Goal: Information Seeking & Learning: Learn about a topic

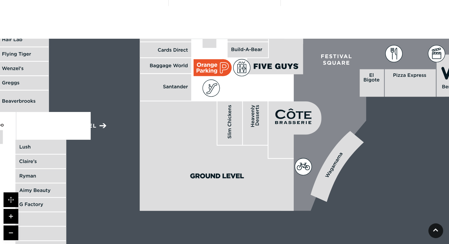
scroll to position [413, 0]
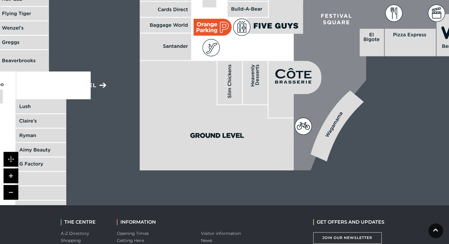
click at [201, 93] on polygon at bounding box center [216, 115] width 154 height 109
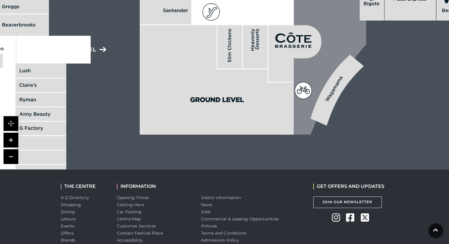
scroll to position [450, 0]
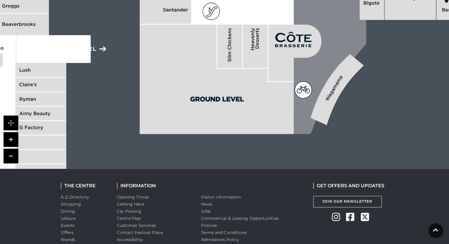
click at [11, 159] on link at bounding box center [11, 155] width 15 height 15
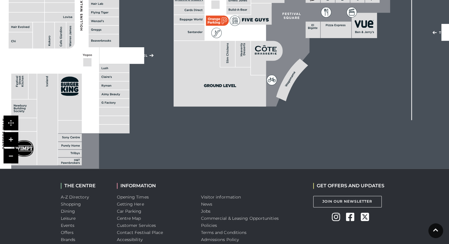
click at [11, 159] on link at bounding box center [11, 155] width 15 height 15
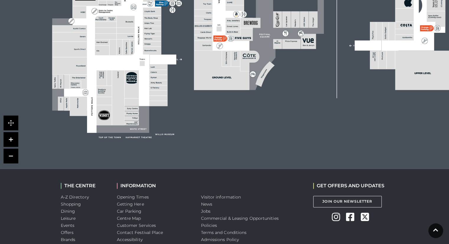
click at [11, 159] on link at bounding box center [11, 155] width 15 height 15
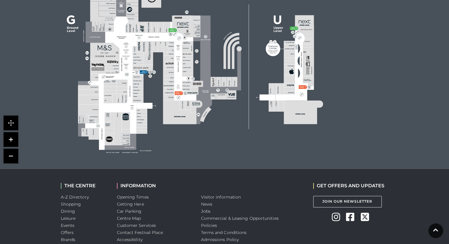
click at [11, 159] on link at bounding box center [11, 155] width 15 height 15
click at [11, 160] on link at bounding box center [11, 155] width 15 height 15
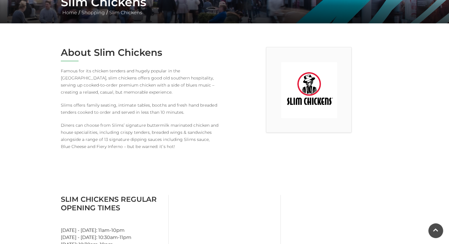
scroll to position [0, 0]
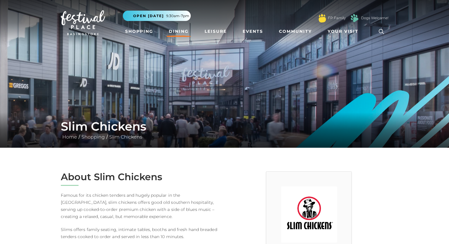
click at [177, 32] on link "Dining" at bounding box center [178, 31] width 24 height 11
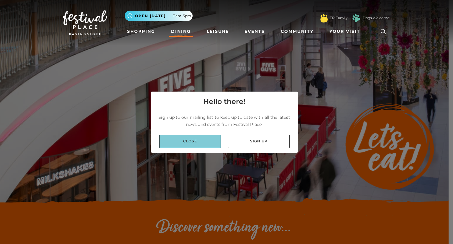
click at [196, 137] on link "Close" at bounding box center [190, 140] width 62 height 13
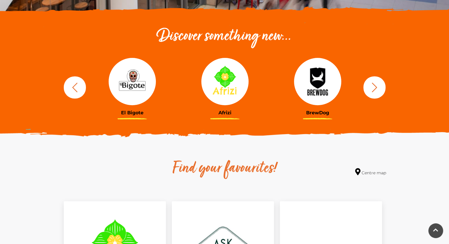
scroll to position [192, 0]
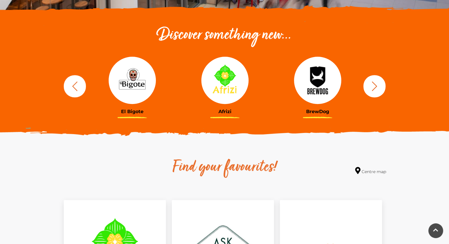
click at [369, 85] on icon "button" at bounding box center [374, 86] width 11 height 11
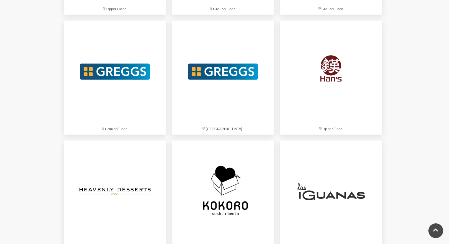
scroll to position [1289, 0]
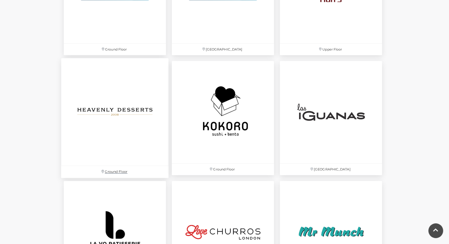
click at [152, 117] on img at bounding box center [114, 111] width 107 height 107
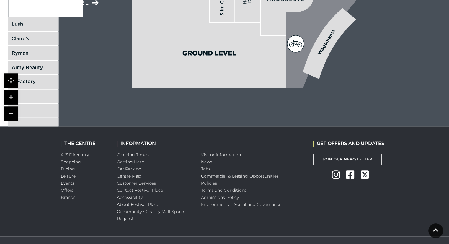
scroll to position [504, 0]
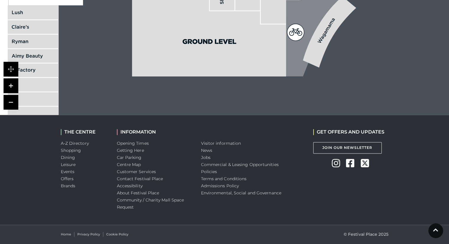
drag, startPoint x: 195, startPoint y: 127, endPoint x: 190, endPoint y: 130, distance: 5.6
drag, startPoint x: 190, startPoint y: 130, endPoint x: 164, endPoint y: 101, distance: 39.9
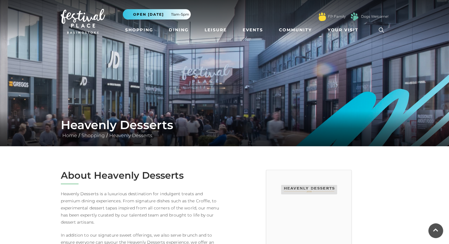
scroll to position [0, 0]
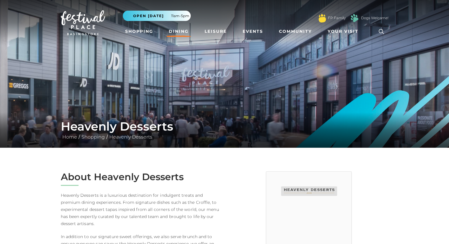
click at [183, 30] on link "Dining" at bounding box center [178, 31] width 24 height 11
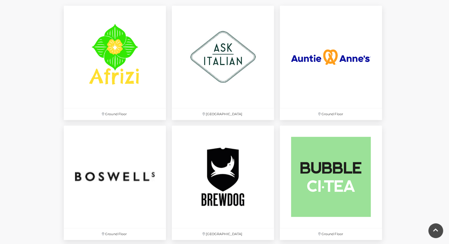
scroll to position [387, 0]
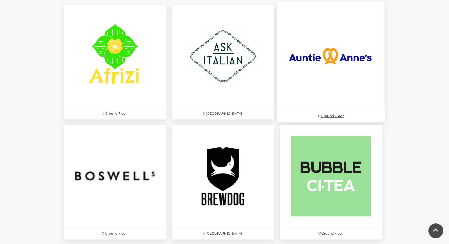
click at [348, 54] on img at bounding box center [330, 55] width 107 height 107
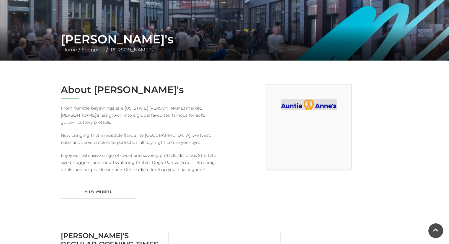
scroll to position [86, 0]
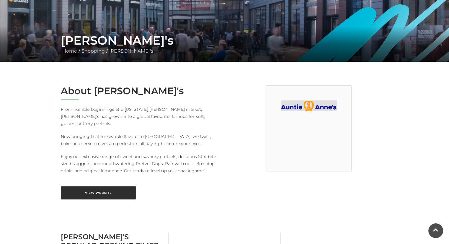
click at [95, 188] on link "View Website" at bounding box center [98, 192] width 75 height 13
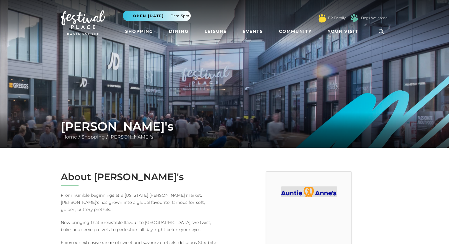
click at [98, 75] on img at bounding box center [224, 73] width 449 height 147
click at [167, 35] on link "Dining" at bounding box center [178, 31] width 24 height 11
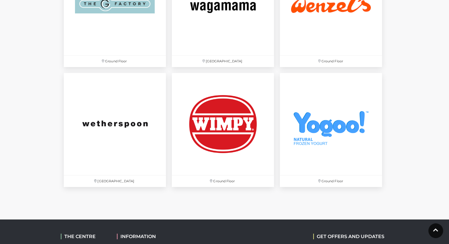
scroll to position [1995, 0]
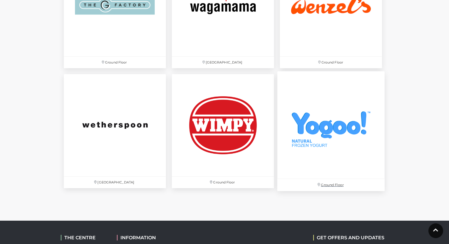
click at [318, 121] on img at bounding box center [330, 124] width 107 height 107
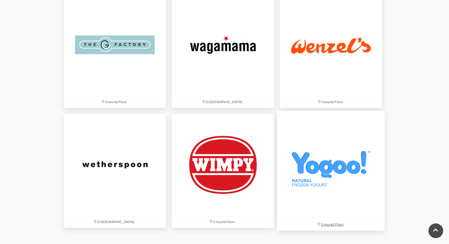
scroll to position [1954, 0]
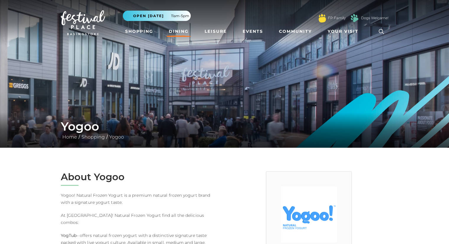
click at [186, 29] on link "Dining" at bounding box center [178, 31] width 24 height 11
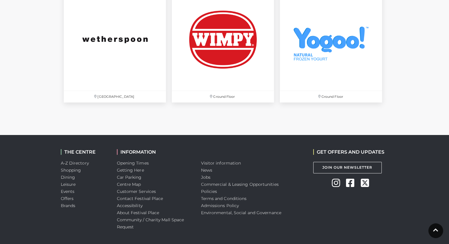
scroll to position [2077, 0]
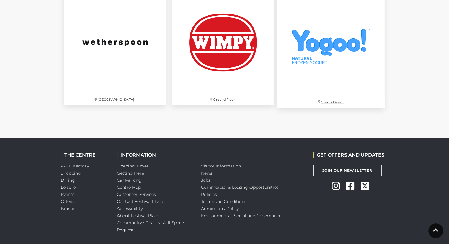
click at [327, 88] on img at bounding box center [330, 41] width 107 height 107
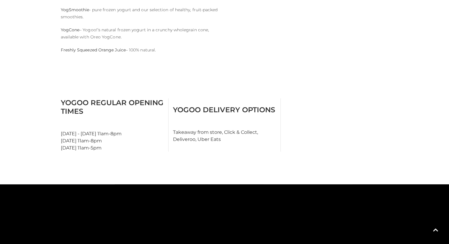
scroll to position [272, 0]
